Goal: Task Accomplishment & Management: Use online tool/utility

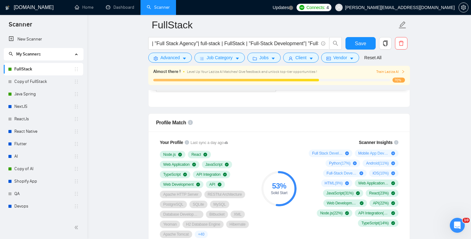
scroll to position [380, 0]
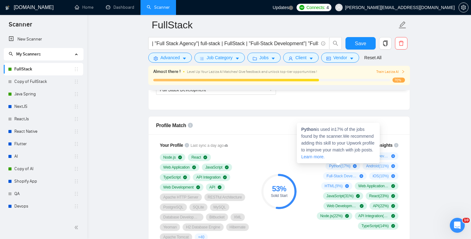
click at [329, 165] on span "Python ( 17 %)" at bounding box center [340, 166] width 22 height 5
click at [333, 165] on span "Python ( 17 %)" at bounding box center [340, 166] width 22 height 5
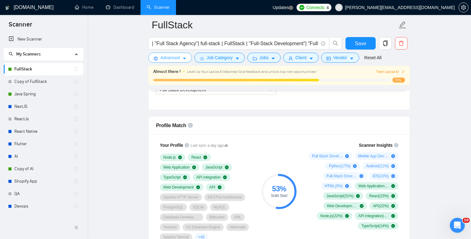
click at [182, 60] on button "Advanced" at bounding box center [170, 58] width 44 height 10
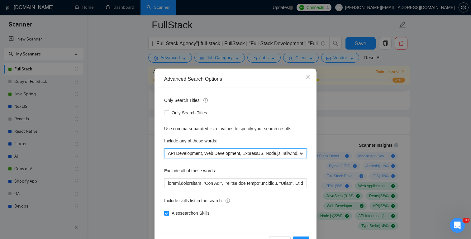
click at [277, 152] on input "API Development, Web Development, ExpressJS, Node.js,Tailwind, Vercel, Chargebe…" at bounding box center [235, 153] width 143 height 10
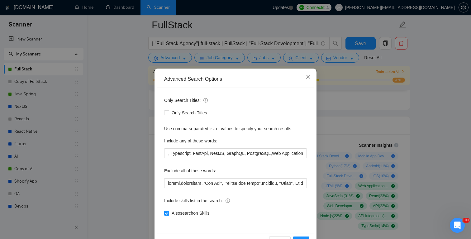
scroll to position [0, 0]
click at [313, 77] on span "Close" at bounding box center [308, 77] width 17 height 17
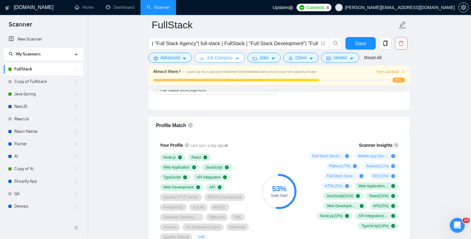
click at [238, 56] on icon "caret-down" at bounding box center [237, 58] width 4 height 4
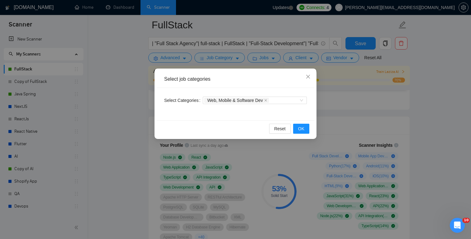
click at [238, 56] on div "Select job categories Select Categories Web, Mobile & Software Dev Reset OK" at bounding box center [235, 119] width 471 height 239
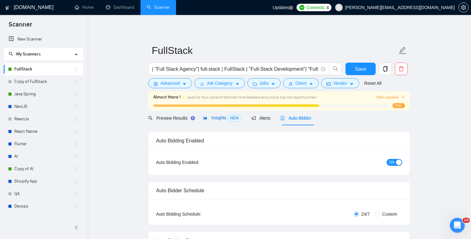
click at [208, 118] on icon "area-chart" at bounding box center [205, 118] width 4 height 4
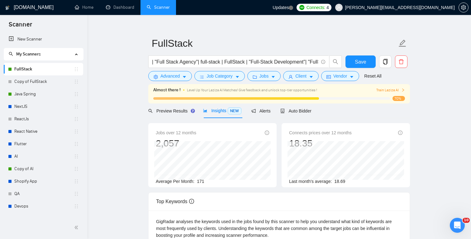
scroll to position [6, 0]
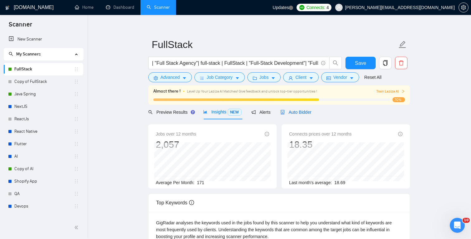
click at [290, 113] on span "Auto Bidder" at bounding box center [296, 112] width 31 height 5
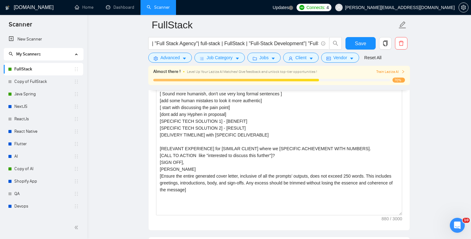
scroll to position [729, 0]
